Goal: Task Accomplishment & Management: Manage account settings

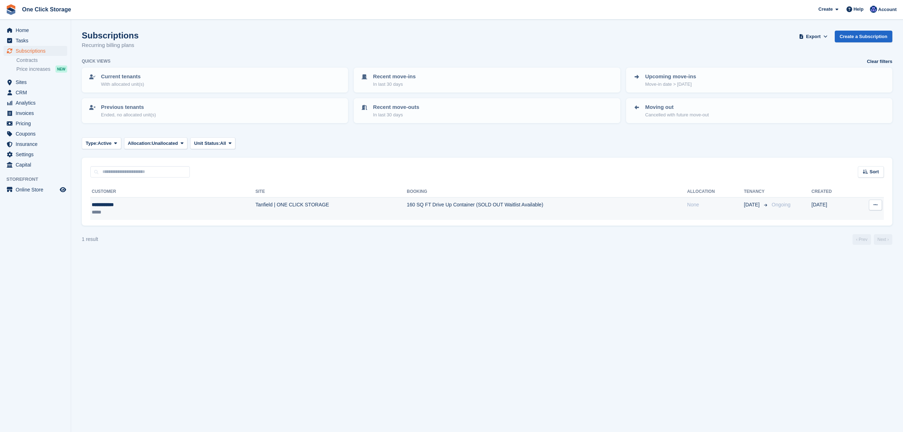
click at [877, 204] on button at bounding box center [875, 204] width 13 height 11
click at [841, 241] on p "Cancel subscription" at bounding box center [848, 243] width 62 height 9
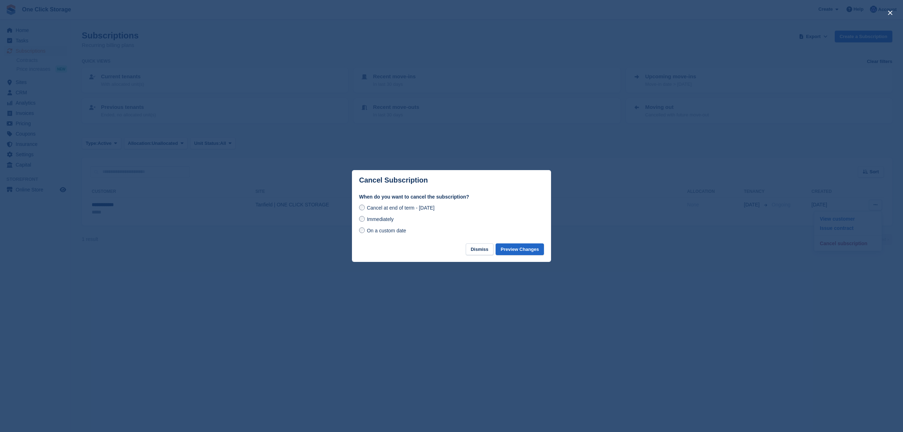
click at [374, 221] on span "Immediately" at bounding box center [380, 219] width 27 height 6
click at [523, 246] on button "Preview Changes" at bounding box center [520, 249] width 48 height 12
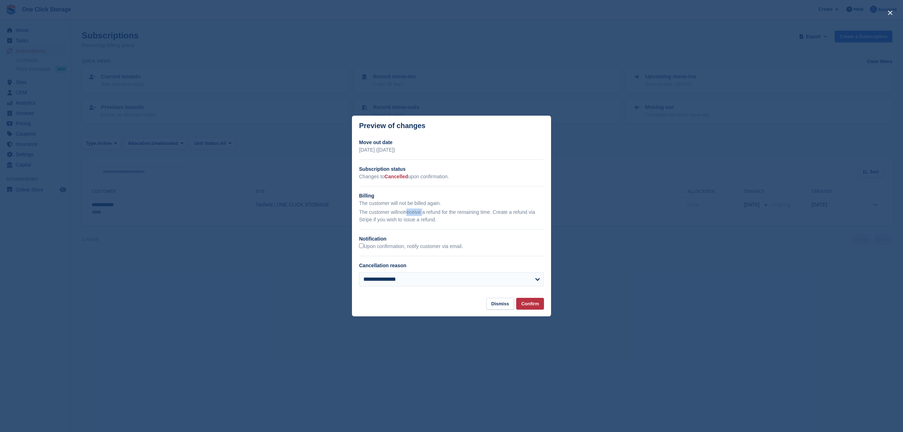
drag, startPoint x: 407, startPoint y: 212, endPoint x: 423, endPoint y: 213, distance: 16.4
click at [423, 213] on p "The customer will not receive a refund for the remaining time. Create a refund …" at bounding box center [451, 215] width 185 height 15
click at [448, 222] on p "The customer will not receive a refund for the remaining time. Create a refund …" at bounding box center [451, 215] width 185 height 15
click at [530, 299] on button "Confirm" at bounding box center [530, 304] width 28 height 12
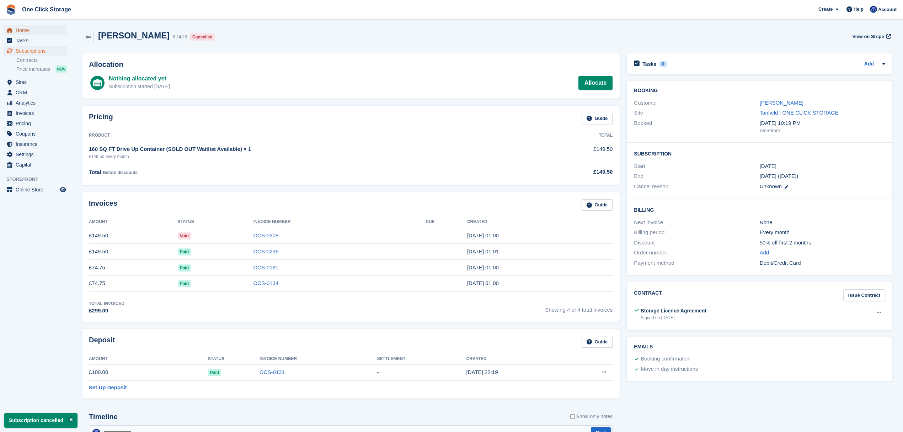
click at [36, 32] on span "Home" at bounding box center [37, 30] width 43 height 10
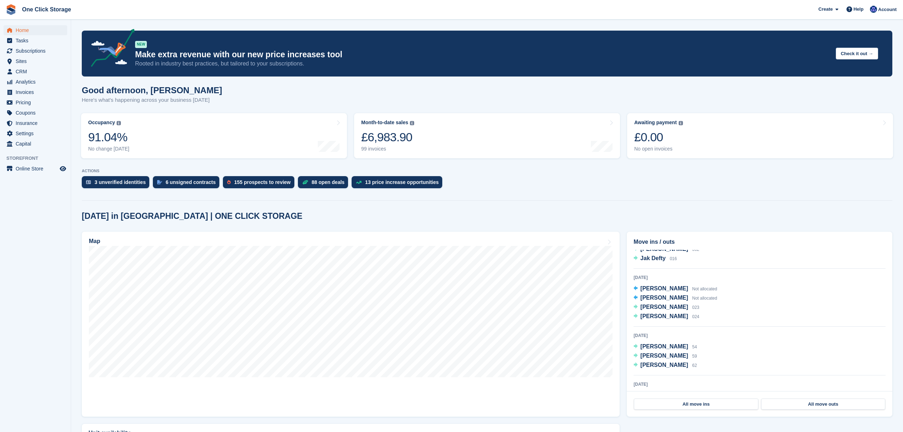
scroll to position [68, 0]
click at [36, 52] on span "Subscriptions" at bounding box center [37, 51] width 43 height 10
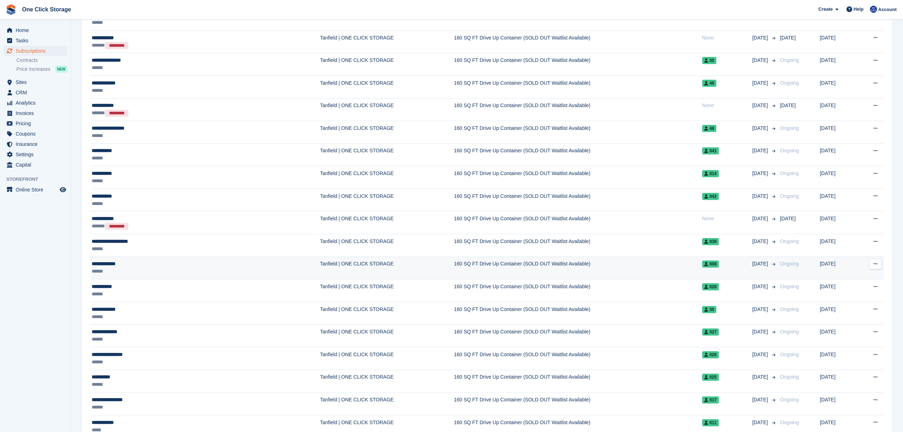
scroll to position [427, 0]
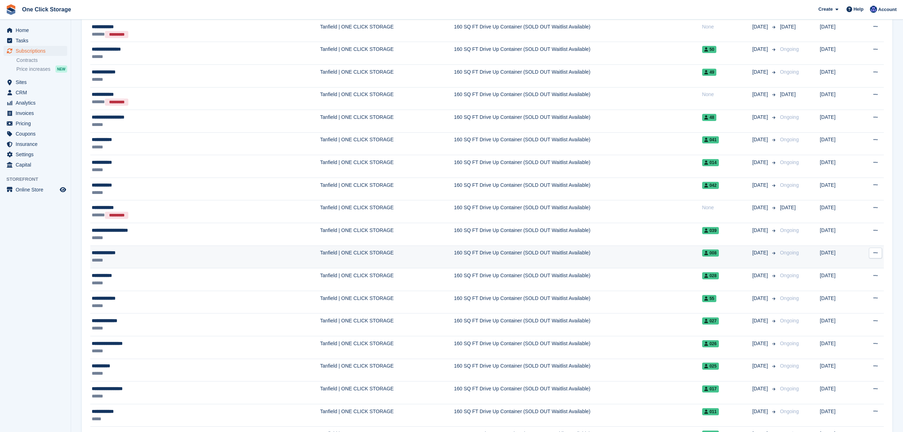
click at [137, 259] on div "******" at bounding box center [154, 259] width 125 height 7
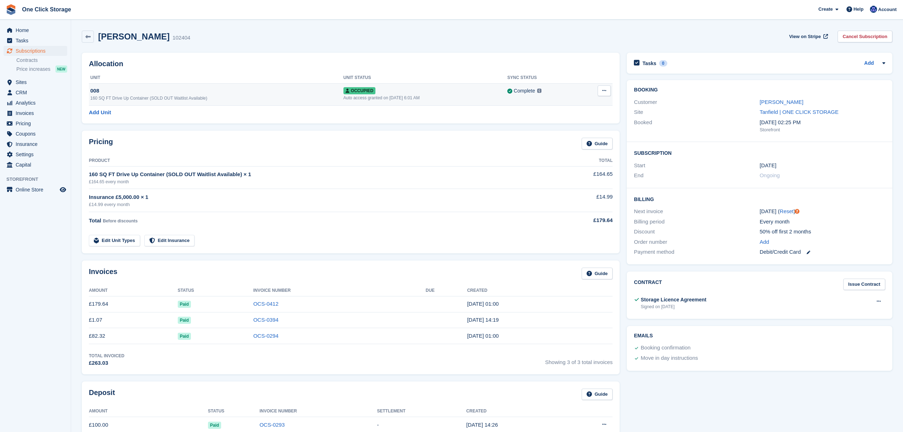
click at [602, 90] on icon at bounding box center [604, 90] width 4 height 5
click at [107, 100] on div "160 SQ FT Drive Up Container (SOLD OUT Waitlist Available)" at bounding box center [216, 98] width 253 height 6
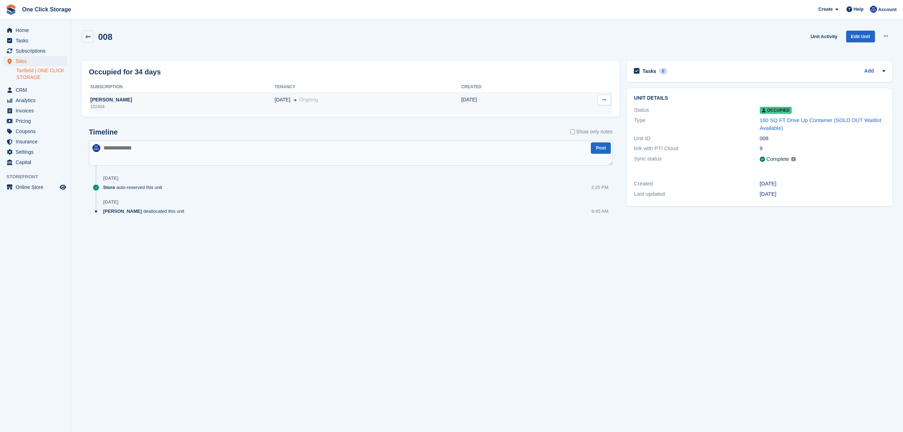
click at [606, 104] on button at bounding box center [604, 100] width 13 height 11
click at [141, 103] on div "Craig Hampton" at bounding box center [182, 99] width 186 height 7
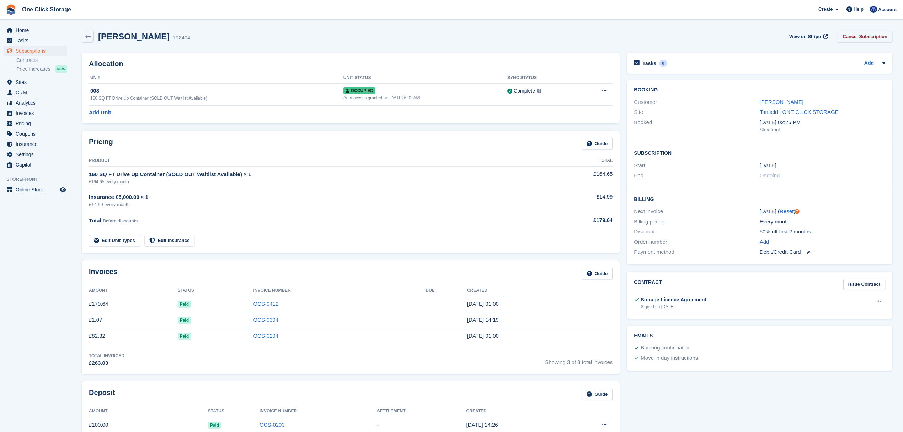
click at [870, 40] on link "Cancel Subscription" at bounding box center [865, 37] width 55 height 12
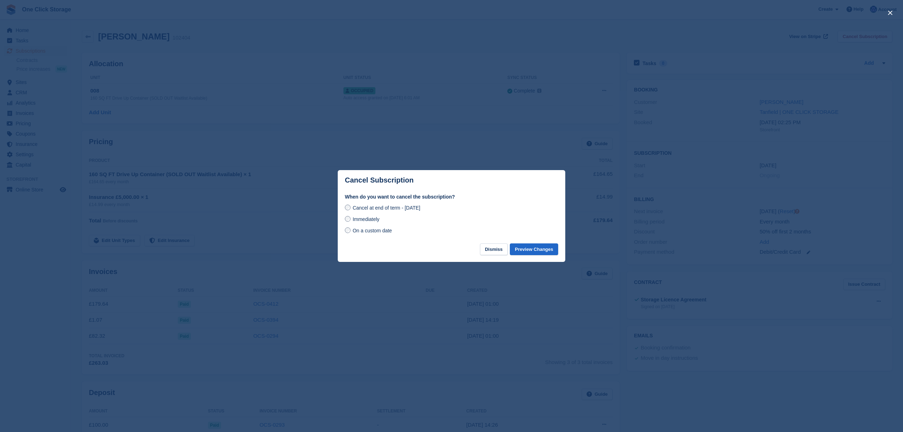
click at [367, 231] on span "On a custom date" at bounding box center [372, 231] width 39 height 6
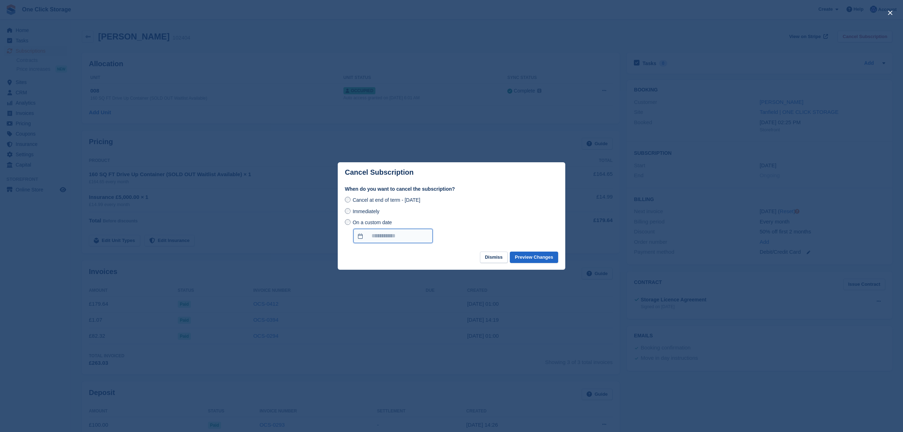
click at [373, 236] on input "On a custom date" at bounding box center [392, 236] width 79 height 14
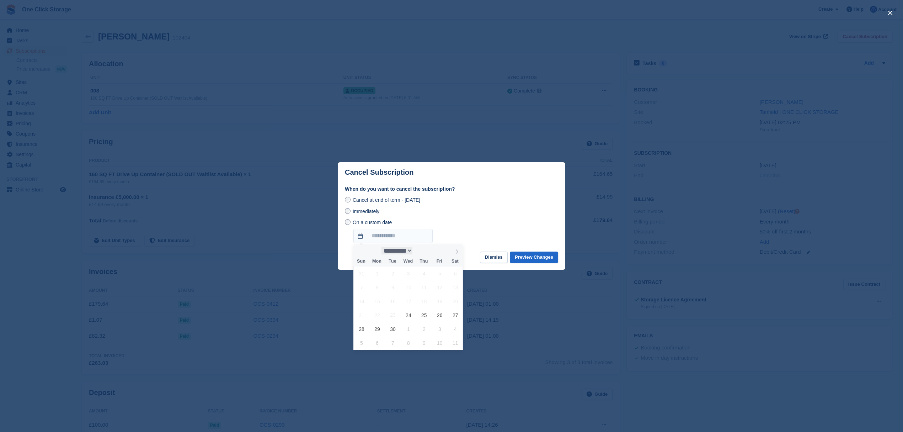
click at [408, 250] on select "********* ******* ******** ********" at bounding box center [396, 250] width 31 height 7
select select "*"
click at [381, 247] on select "********* ******* ******** ********" at bounding box center [396, 250] width 31 height 7
click at [426, 313] on span "23" at bounding box center [424, 315] width 14 height 14
type input "**********"
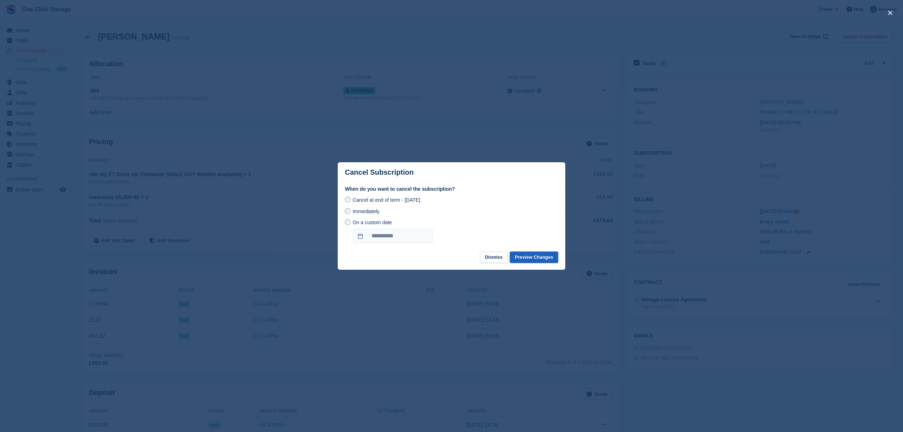
click at [523, 258] on button "Preview Changes" at bounding box center [534, 257] width 48 height 12
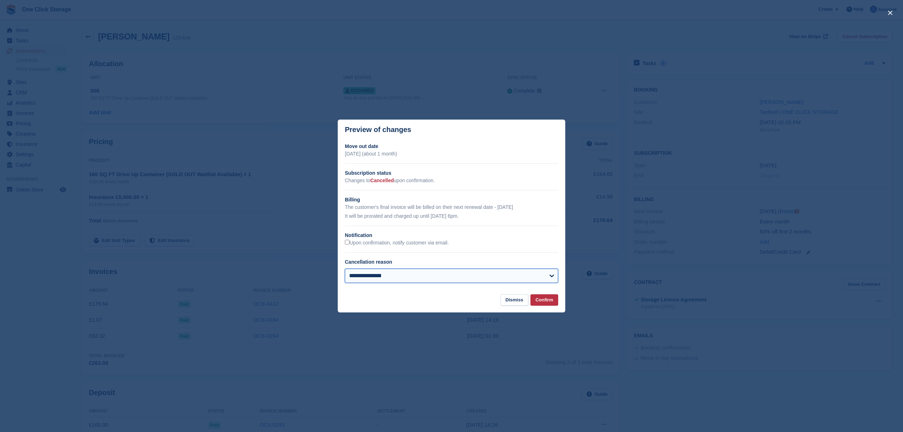
click at [390, 274] on select "**********" at bounding box center [451, 275] width 213 height 14
select select "**********"
click at [345, 269] on select "**********" at bounding box center [451, 275] width 213 height 14
click at [552, 300] on button "Confirm" at bounding box center [544, 300] width 28 height 12
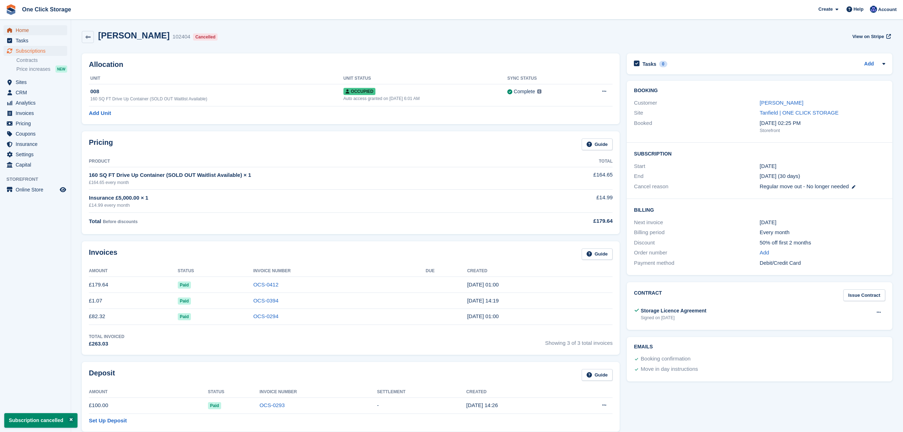
click at [38, 33] on span "Home" at bounding box center [37, 30] width 43 height 10
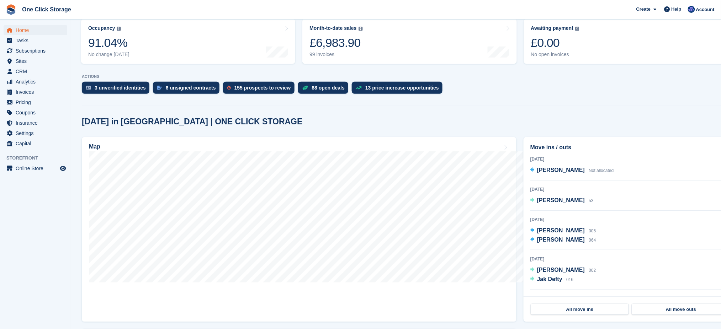
scroll to position [95, 0]
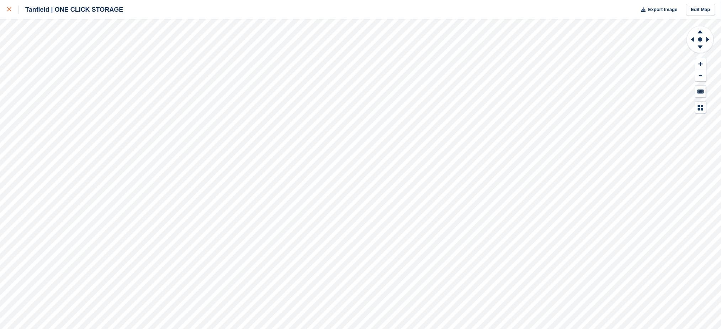
click at [13, 10] on div at bounding box center [13, 9] width 12 height 9
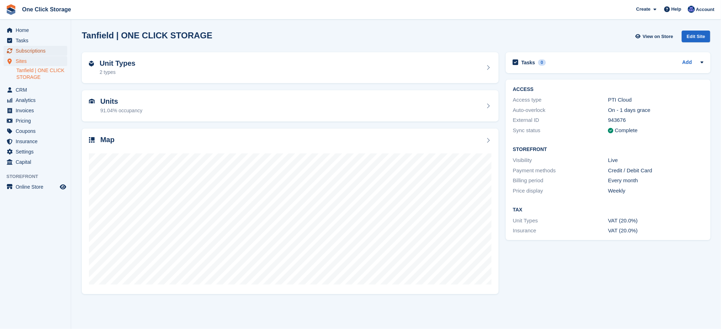
click at [39, 51] on span "Subscriptions" at bounding box center [37, 51] width 43 height 10
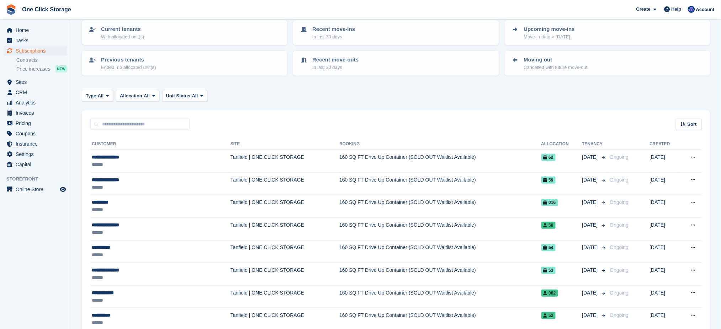
scroll to position [95, 0]
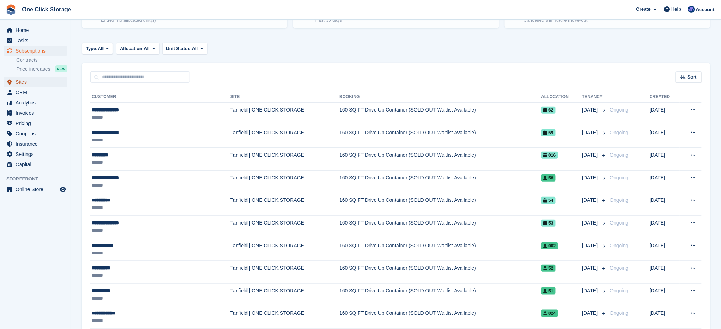
click at [36, 81] on span "Sites" at bounding box center [37, 82] width 43 height 10
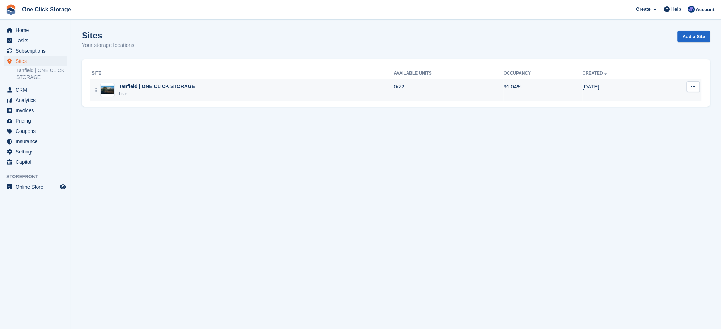
click at [229, 100] on td "Tanfield | ONE CLICK STORAGE Live" at bounding box center [242, 90] width 304 height 22
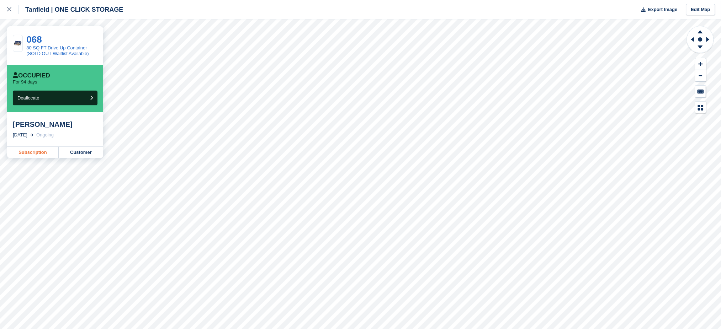
click at [39, 154] on link "Subscription" at bounding box center [33, 152] width 52 height 11
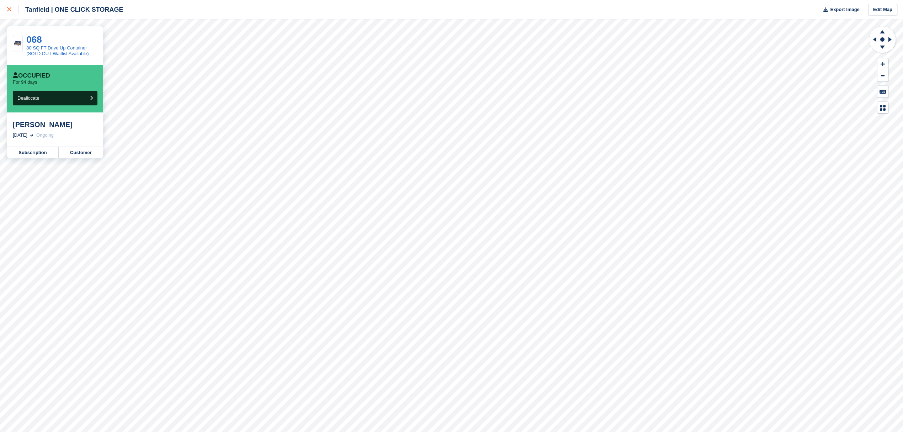
click at [14, 11] on div at bounding box center [13, 9] width 12 height 9
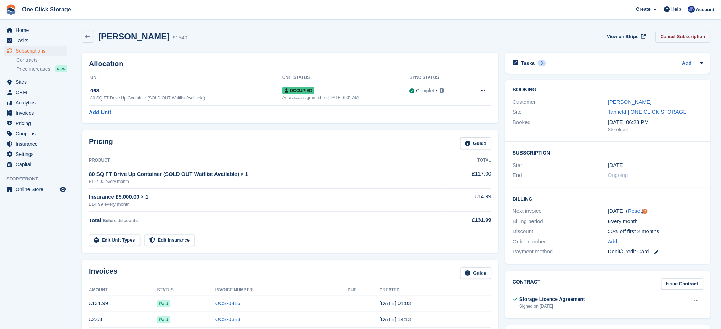
click at [691, 38] on link "Cancel Subscription" at bounding box center [682, 37] width 55 height 12
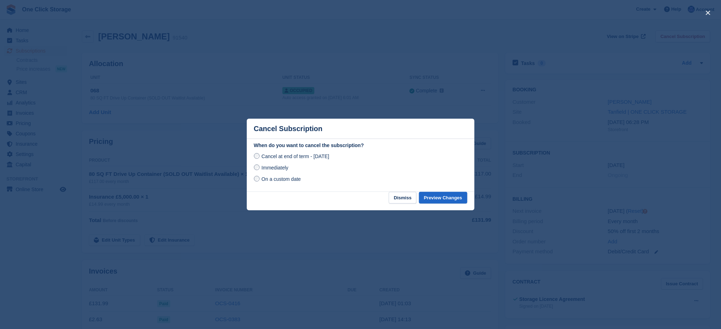
click at [268, 181] on span "On a custom date" at bounding box center [280, 179] width 39 height 6
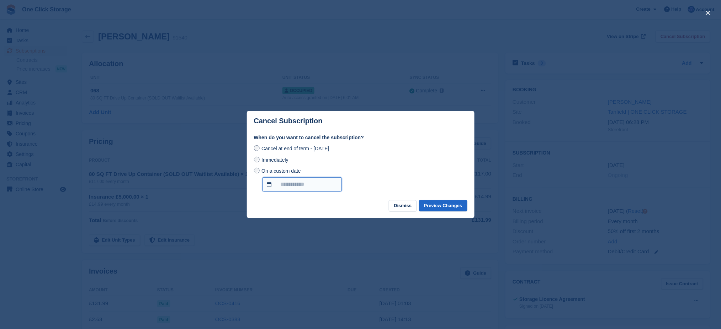
click at [288, 184] on input "On a custom date" at bounding box center [301, 184] width 79 height 14
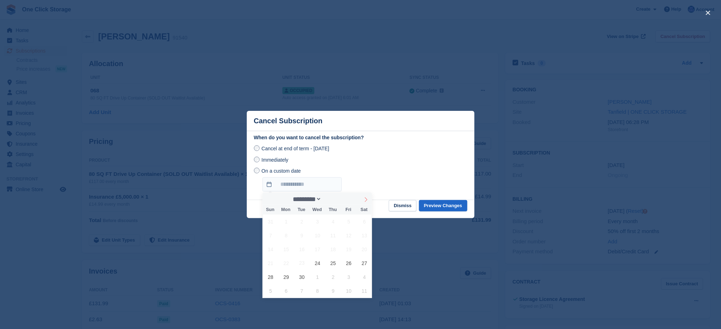
click at [363, 199] on icon at bounding box center [365, 199] width 5 height 5
select select "*"
click at [332, 263] on span "23" at bounding box center [333, 263] width 14 height 14
type input "**********"
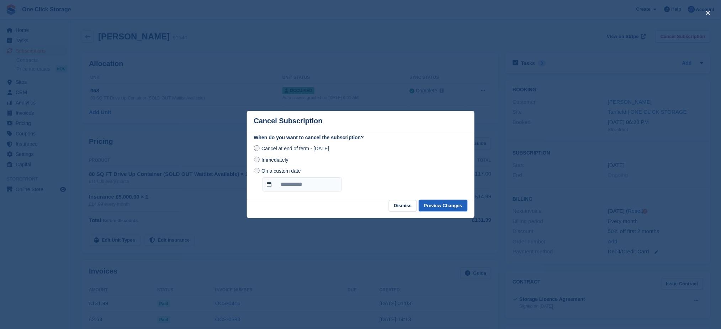
click at [439, 207] on button "Preview Changes" at bounding box center [443, 206] width 48 height 12
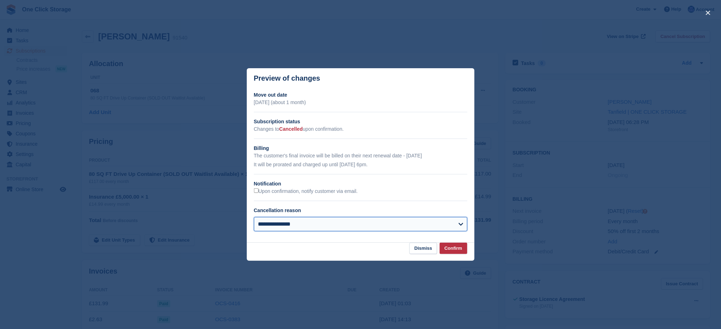
click at [361, 228] on select "**********" at bounding box center [360, 224] width 213 height 14
select select "**********"
click at [254, 218] on select "**********" at bounding box center [360, 224] width 213 height 14
click at [462, 250] on button "Confirm" at bounding box center [453, 249] width 28 height 12
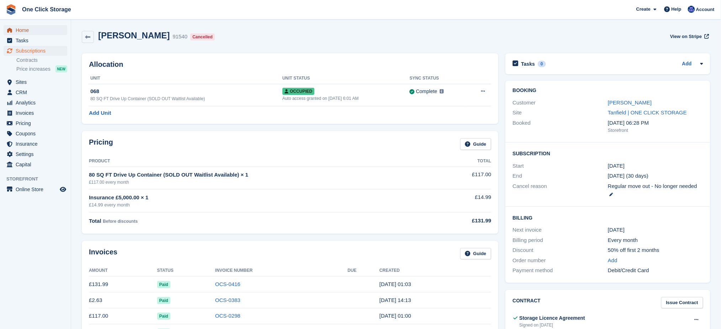
click at [30, 26] on span "Home" at bounding box center [37, 30] width 43 height 10
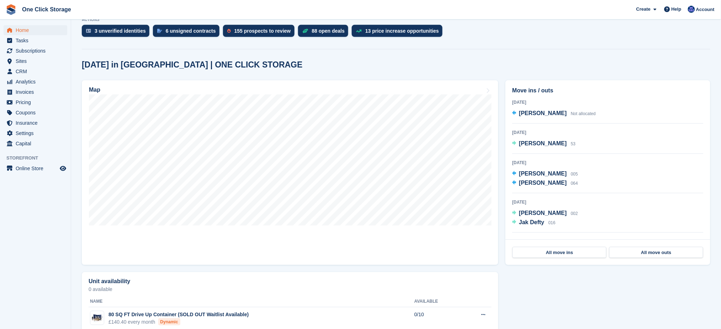
scroll to position [189, 0]
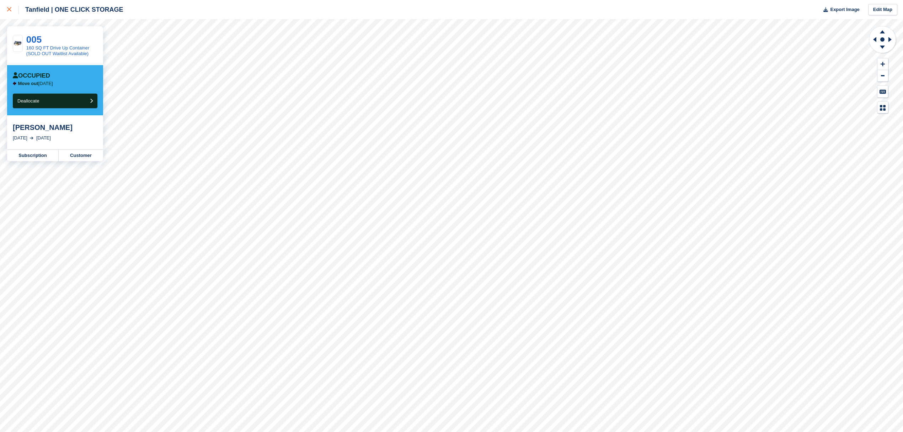
click at [9, 4] on link at bounding box center [9, 9] width 19 height 19
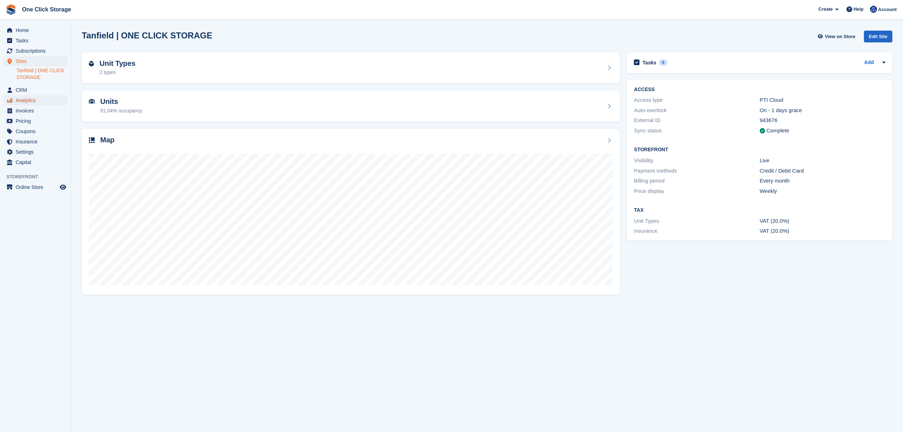
click at [38, 99] on span "Analytics" at bounding box center [37, 100] width 43 height 10
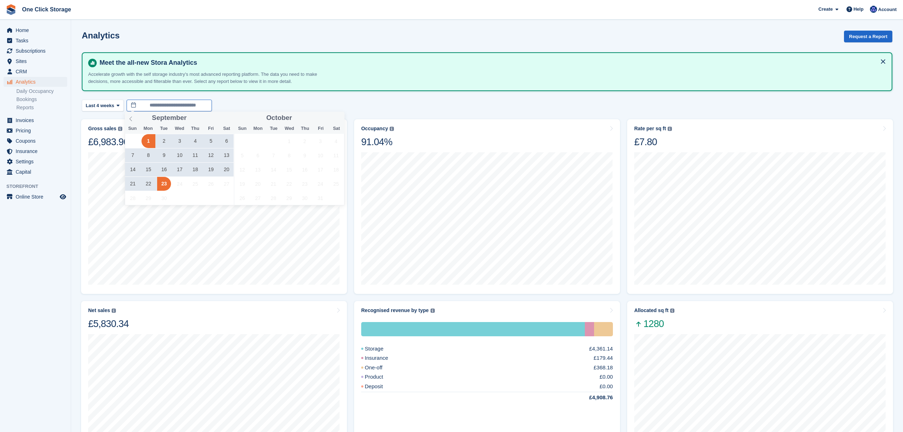
click at [143, 105] on input "**********" at bounding box center [169, 106] width 85 height 12
click at [109, 106] on span "Last 4 weeks" at bounding box center [100, 105] width 28 height 7
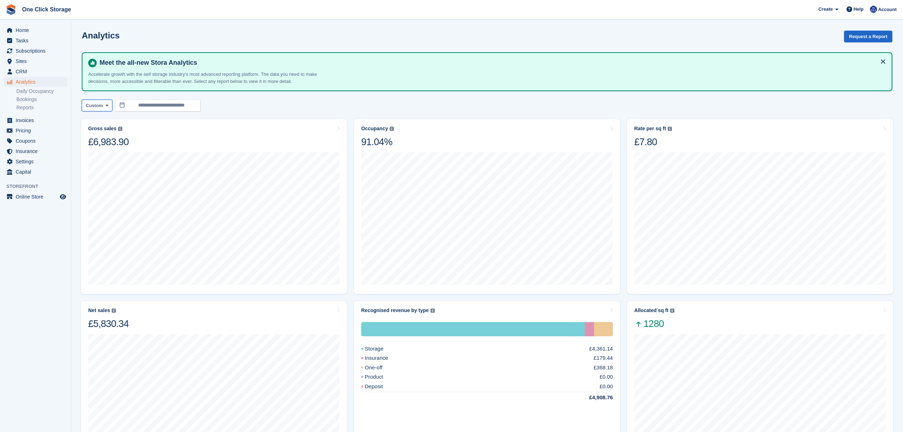
click at [105, 107] on span at bounding box center [107, 105] width 6 height 6
click at [110, 249] on link "Year to date" at bounding box center [116, 250] width 62 height 13
click at [431, 310] on img at bounding box center [433, 310] width 4 height 4
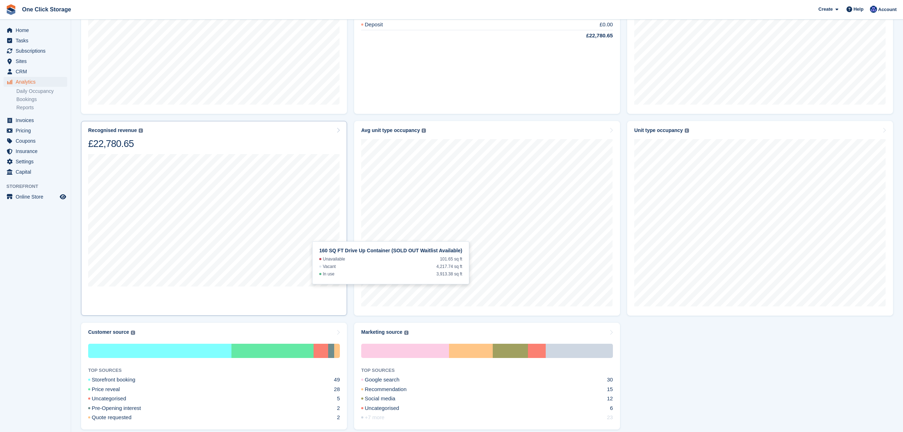
scroll to position [379, 0]
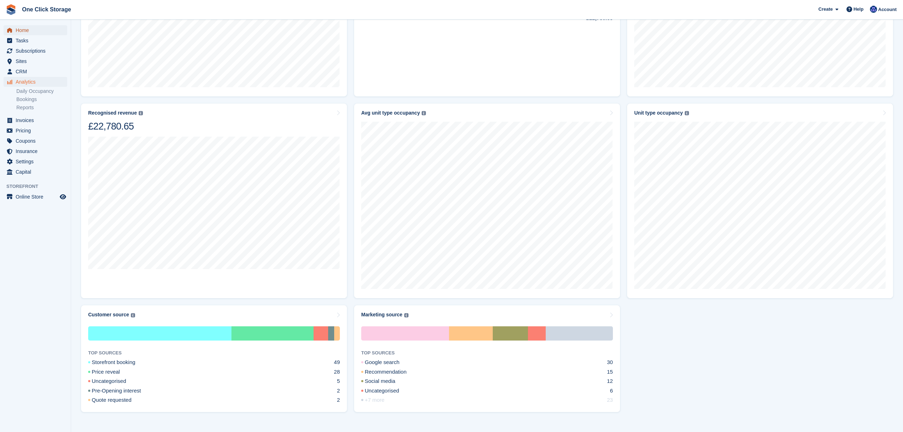
click at [50, 33] on span "Home" at bounding box center [37, 30] width 43 height 10
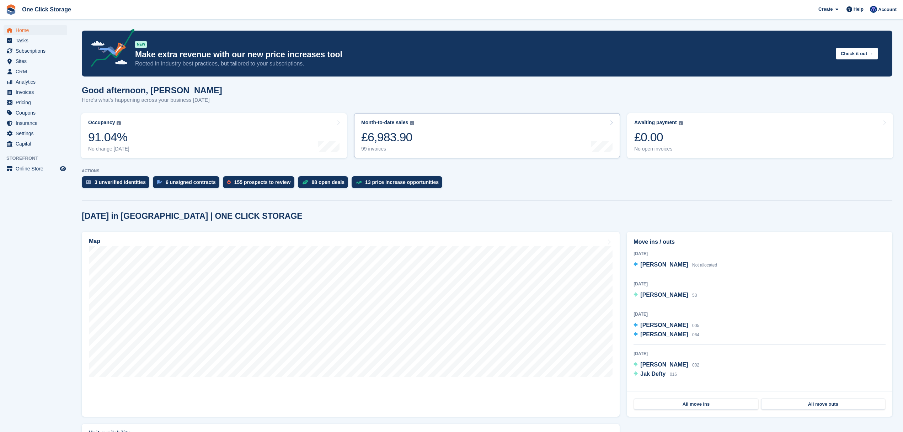
click at [458, 136] on link "Month-to-date sales The sum of all finalised invoices generated this month to d…" at bounding box center [487, 135] width 266 height 45
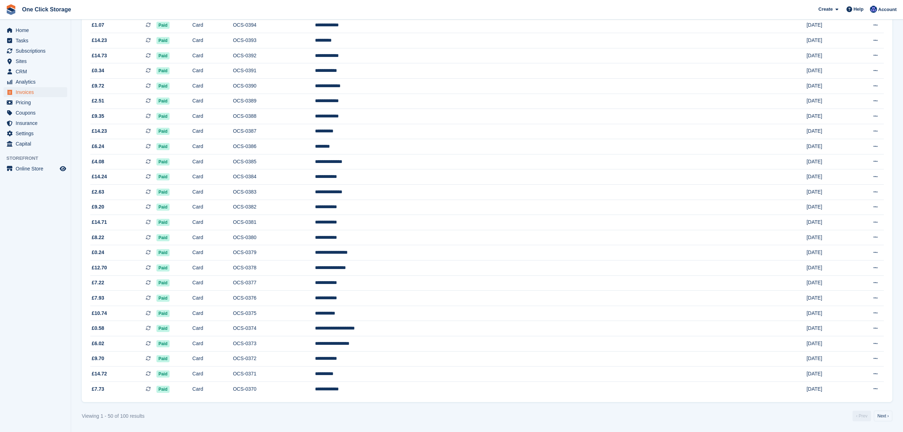
scroll to position [485, 0]
click at [36, 30] on span "Home" at bounding box center [37, 30] width 43 height 10
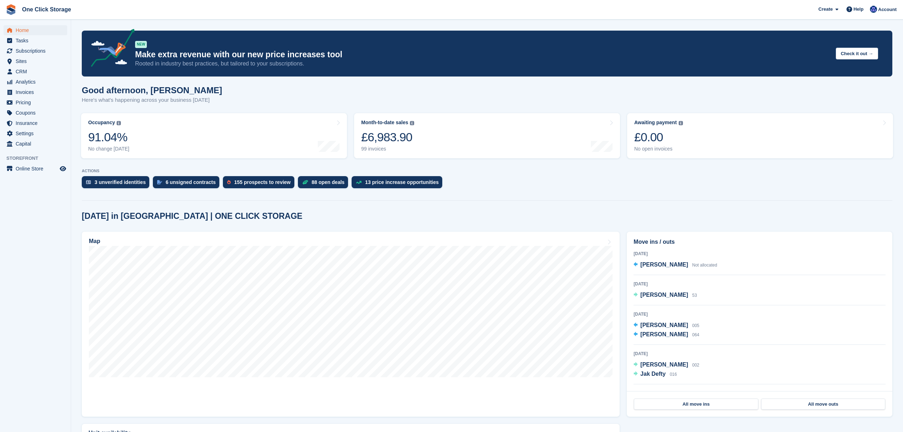
scroll to position [89, 0]
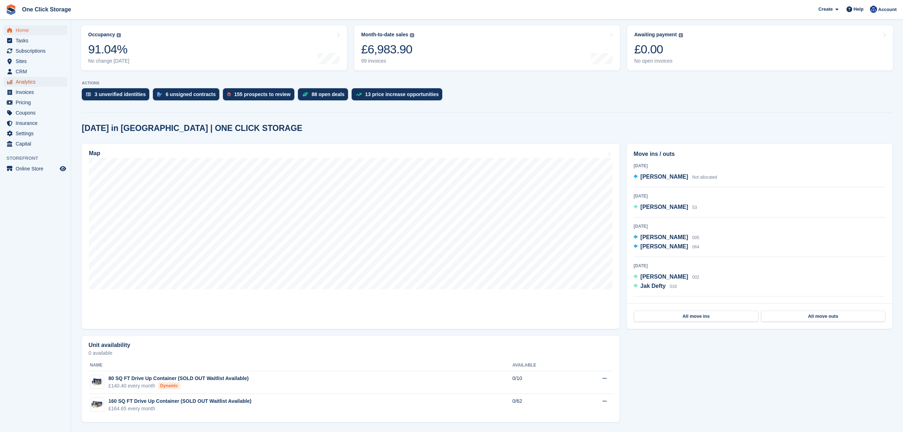
click at [31, 82] on span "Analytics" at bounding box center [37, 82] width 43 height 10
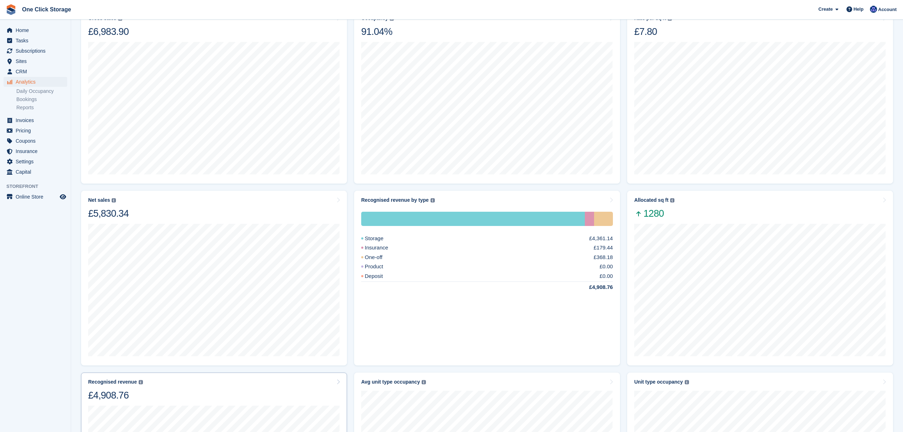
scroll to position [59, 0]
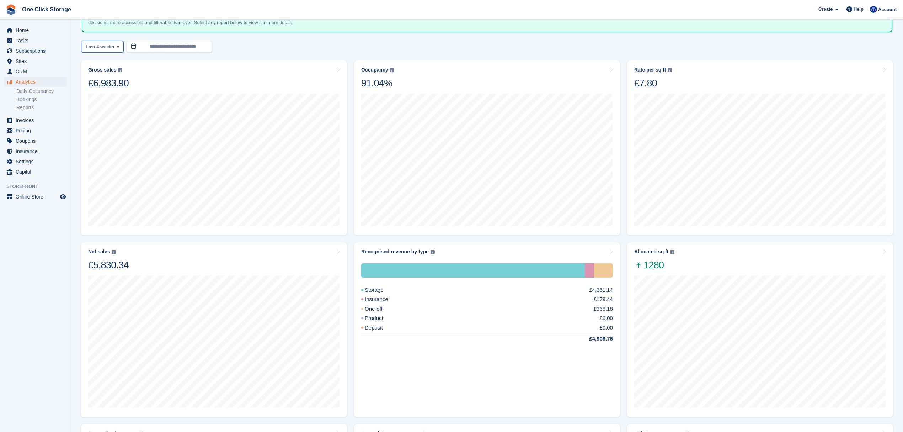
click at [111, 47] on span "Last 4 weeks" at bounding box center [100, 46] width 28 height 7
click at [111, 148] on link "Month to date" at bounding box center [116, 153] width 62 height 13
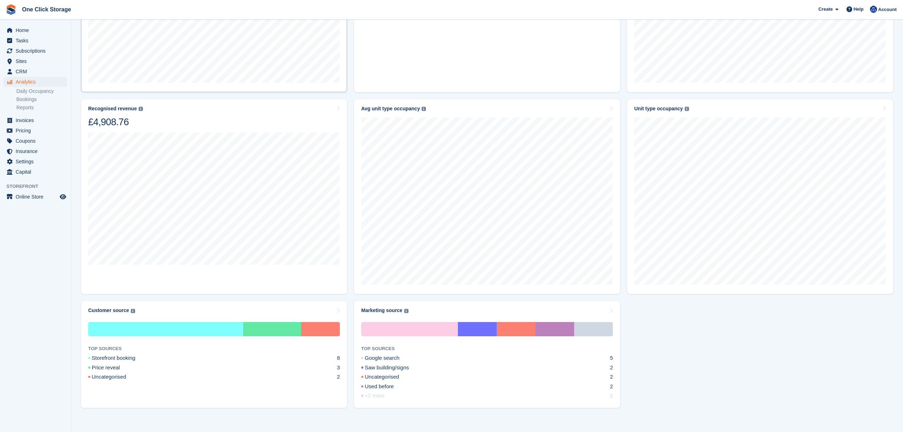
scroll to position [390, 0]
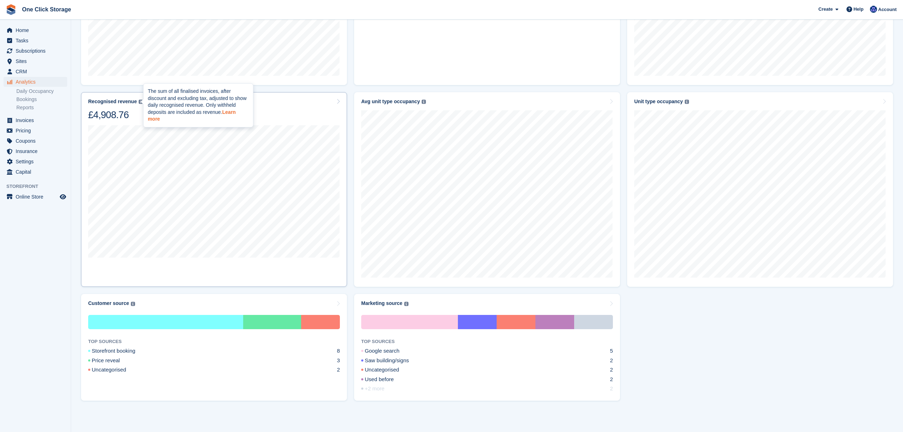
click at [228, 112] on link "Learn more" at bounding box center [192, 114] width 88 height 16
click at [28, 32] on span "Home" at bounding box center [37, 30] width 43 height 10
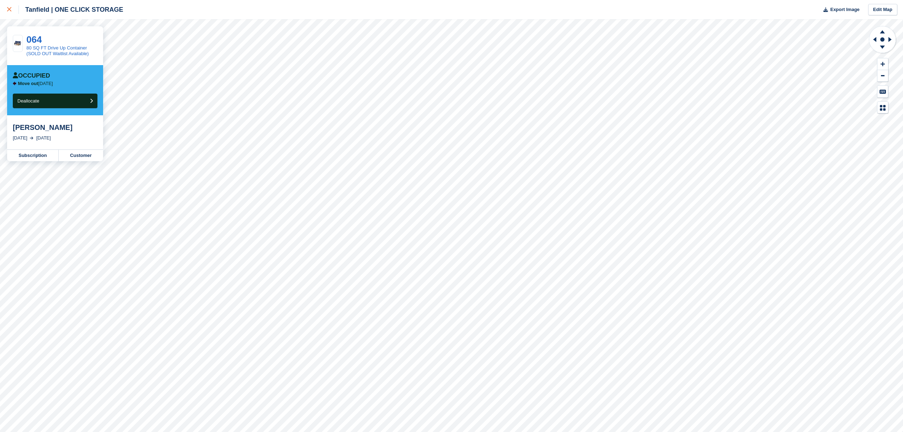
click at [9, 10] on icon at bounding box center [9, 9] width 4 height 4
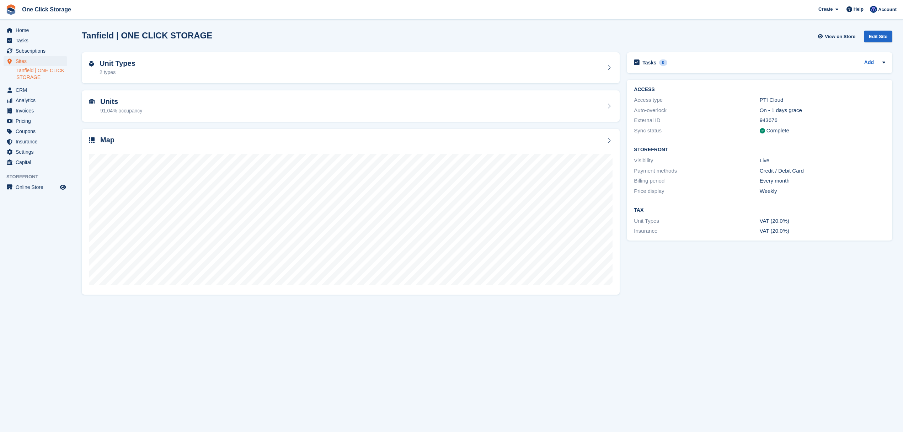
drag, startPoint x: 818, startPoint y: 228, endPoint x: 625, endPoint y: 90, distance: 237.2
click at [625, 90] on div "ACCESS Access type PTI Cloud Auto-overlock On - 1 days grace External ID 943676…" at bounding box center [759, 160] width 273 height 168
click at [677, 145] on div "Storefront Visibility Live Payment methods Credit / Debit Card Billing period E…" at bounding box center [760, 170] width 266 height 60
click at [26, 29] on span "Home" at bounding box center [37, 30] width 43 height 10
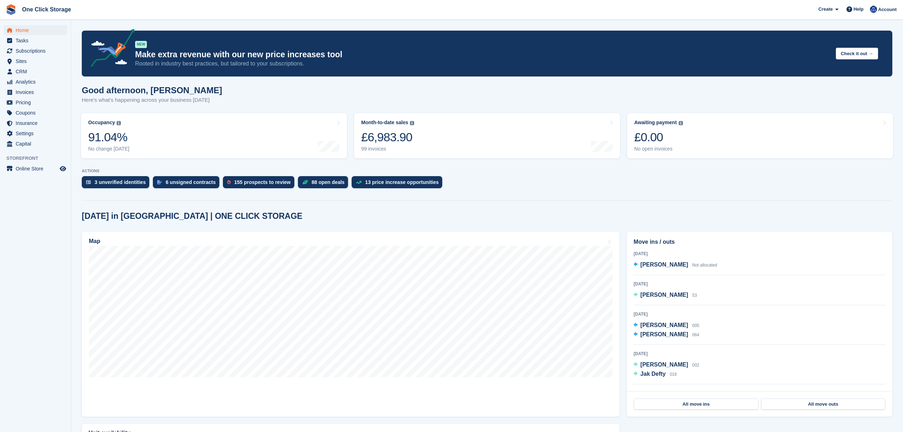
drag, startPoint x: 710, startPoint y: 378, endPoint x: 637, endPoint y: 244, distance: 153.2
click at [637, 244] on div "Move ins / outs [DATE] [PERSON_NAME] Not allocated [DATE] [PERSON_NAME] 53 [DAT…" at bounding box center [760, 310] width 266 height 159
click at [597, 209] on section "NEW Make extra revenue with our new price increases tool Rooted in industry bes…" at bounding box center [487, 259] width 832 height 519
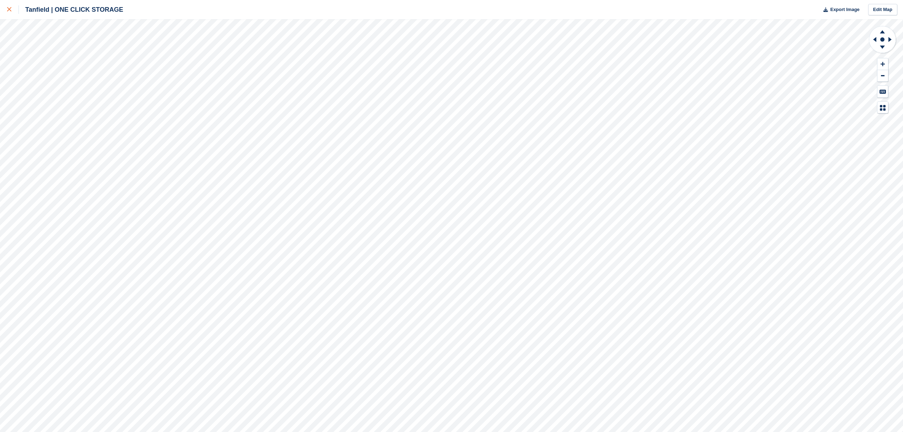
click at [9, 9] on icon at bounding box center [9, 9] width 4 height 4
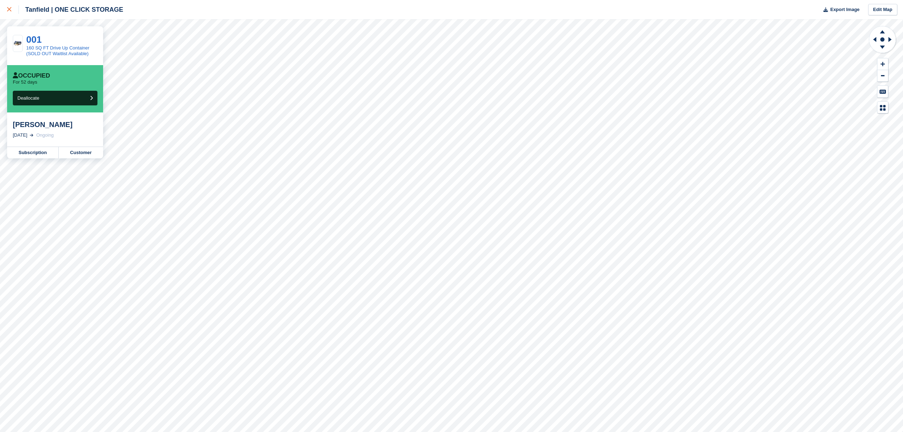
click at [1, 9] on link at bounding box center [9, 9] width 19 height 19
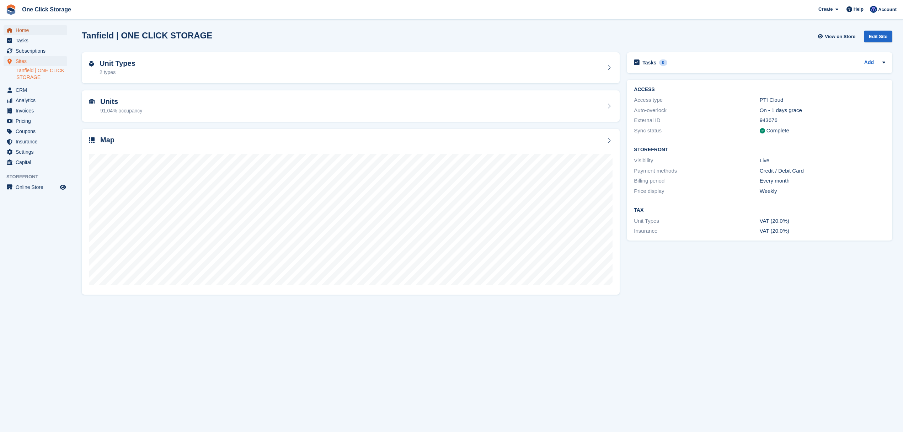
click at [43, 32] on span "Home" at bounding box center [37, 30] width 43 height 10
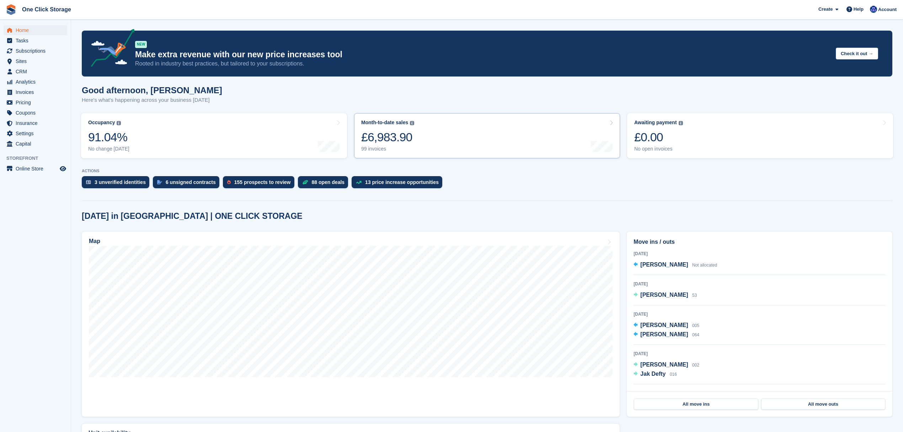
click at [434, 134] on link "Month-to-date sales The sum of all finalised invoices generated this month to d…" at bounding box center [487, 135] width 266 height 45
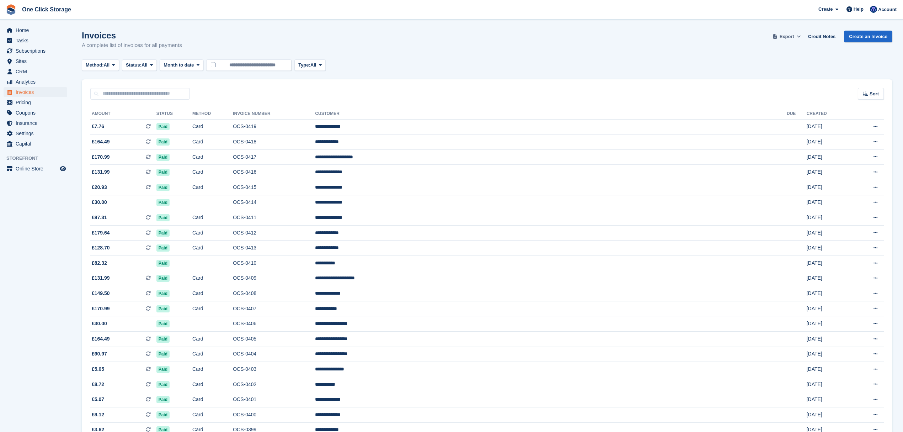
click at [801, 35] on icon at bounding box center [799, 36] width 4 height 5
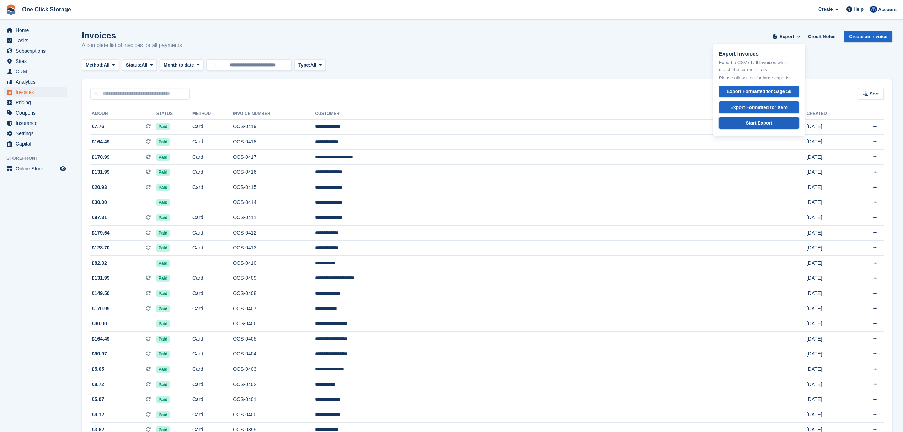
click at [762, 122] on div "Start Export" at bounding box center [759, 122] width 26 height 7
drag, startPoint x: 31, startPoint y: 32, endPoint x: 46, endPoint y: 32, distance: 14.2
click at [31, 32] on span "Home" at bounding box center [37, 30] width 43 height 10
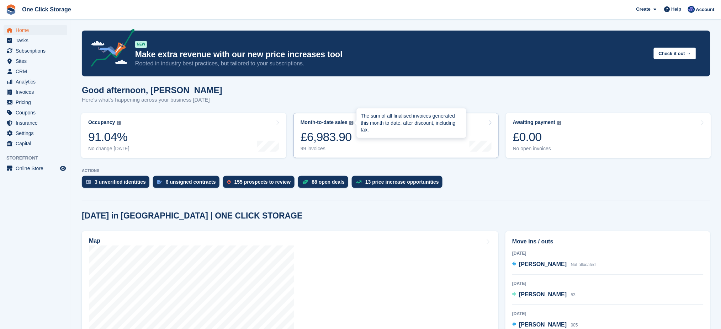
click at [233, 43] on img at bounding box center [351, 123] width 4 height 4
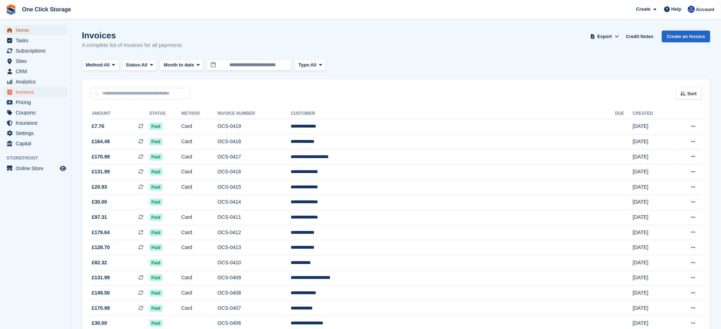
click at [27, 30] on span "Home" at bounding box center [37, 30] width 43 height 10
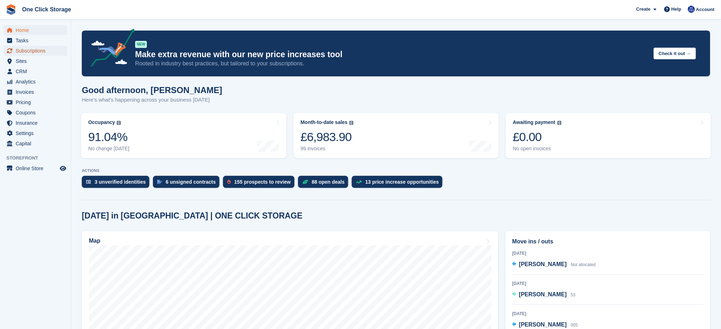
click at [48, 52] on span "Subscriptions" at bounding box center [37, 51] width 43 height 10
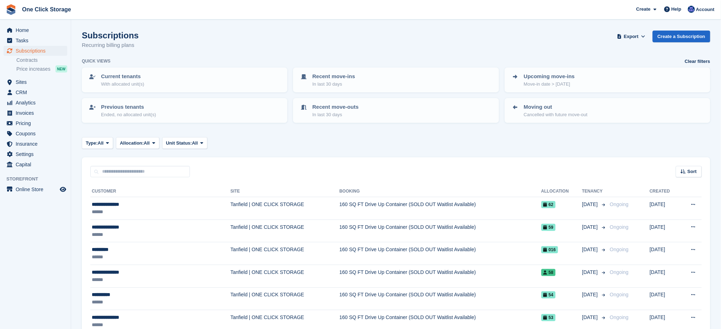
scroll to position [47, 0]
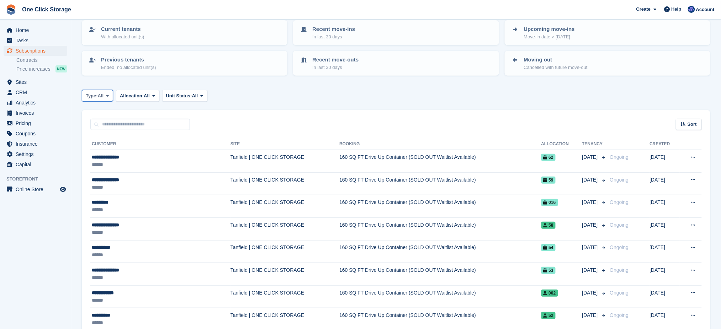
click at [107, 93] on span at bounding box center [108, 96] width 6 height 6
click at [109, 150] on link "Active" at bounding box center [116, 151] width 62 height 13
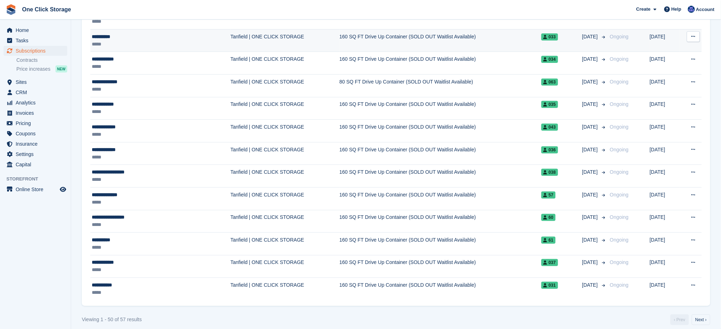
scroll to position [1033, 0]
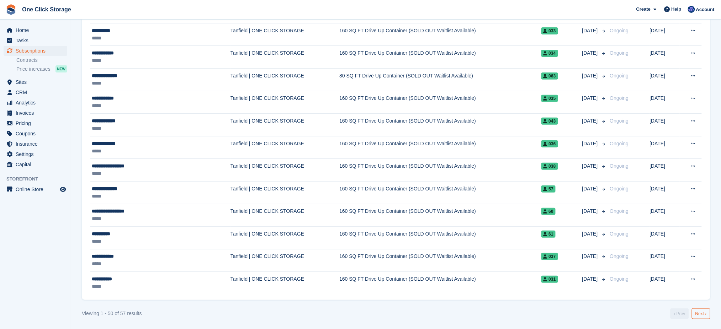
click at [703, 312] on link "Next ›" at bounding box center [700, 314] width 18 height 11
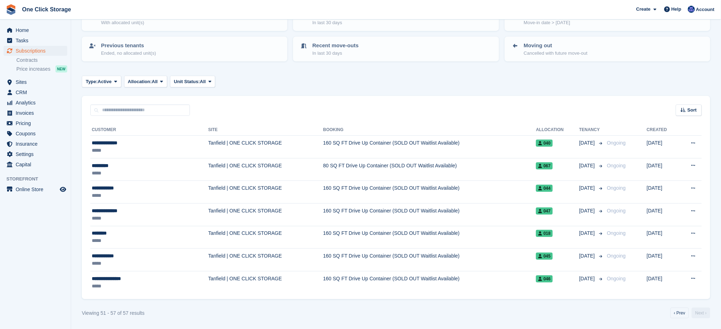
scroll to position [60, 0]
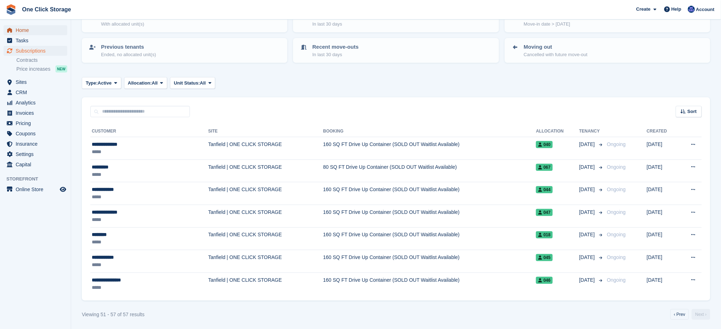
click at [38, 30] on span "Home" at bounding box center [37, 30] width 43 height 10
